Goal: Task Accomplishment & Management: Manage account settings

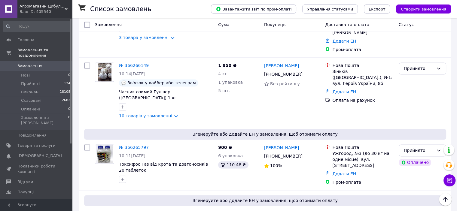
scroll to position [1035, 0]
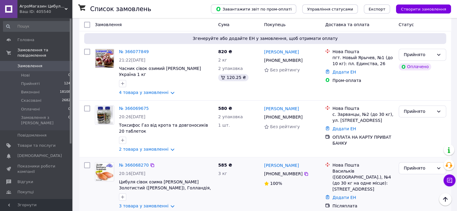
scroll to position [860, 0]
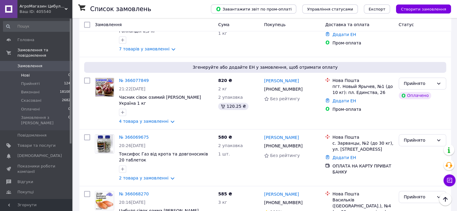
click at [29, 71] on li "Нові 0" at bounding box center [37, 75] width 74 height 8
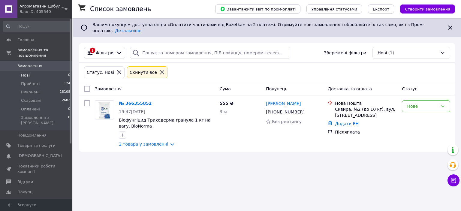
click at [37, 63] on span "Замовлення" at bounding box center [29, 65] width 25 height 5
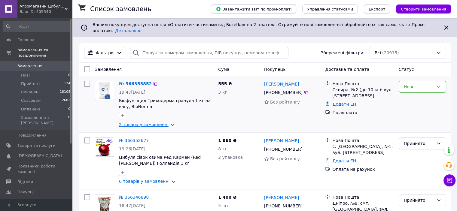
click at [153, 122] on link "2 товара у замовленні" at bounding box center [144, 124] width 50 height 5
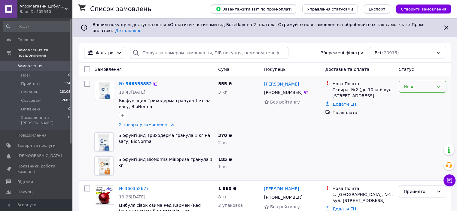
drag, startPoint x: 421, startPoint y: 83, endPoint x: 413, endPoint y: 86, distance: 8.3
click at [420, 83] on div "Нове" at bounding box center [419, 86] width 30 height 7
click at [412, 96] on li "Прийнято" at bounding box center [421, 95] width 47 height 11
drag, startPoint x: 158, startPoint y: 121, endPoint x: 156, endPoint y: 107, distance: 14.2
click at [158, 122] on link "2 товара у замовленні" at bounding box center [144, 124] width 50 height 5
